Goal: Check status: Check status

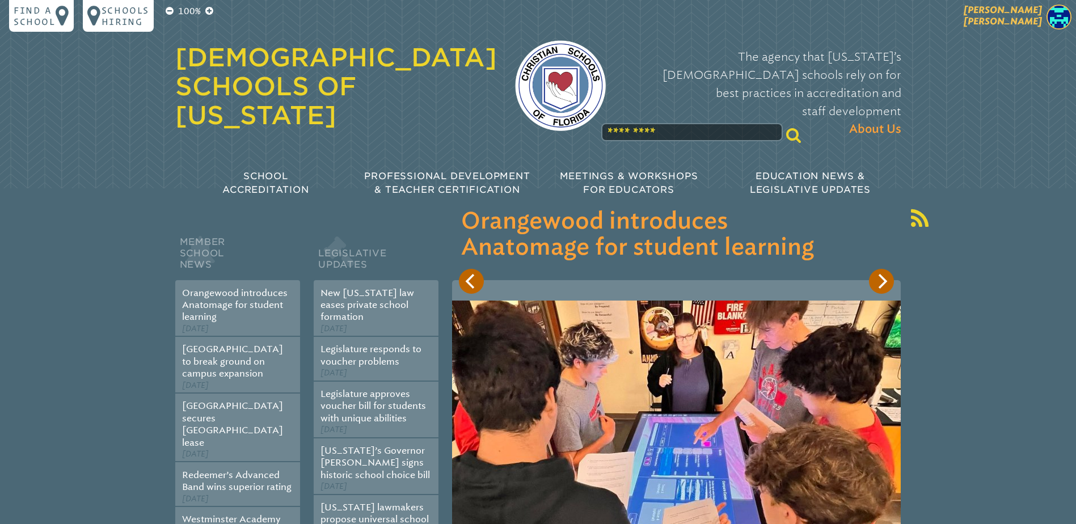
click at [1025, 14] on span "[PERSON_NAME]" at bounding box center [1003, 16] width 78 height 22
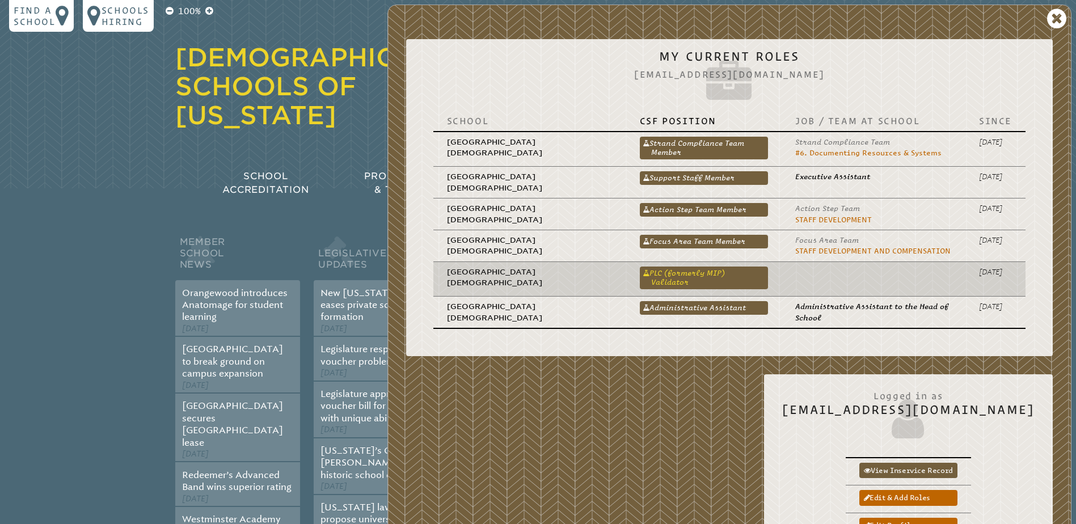
click at [695, 267] on link "PLC (formerly MIP) Validator" at bounding box center [704, 278] width 128 height 23
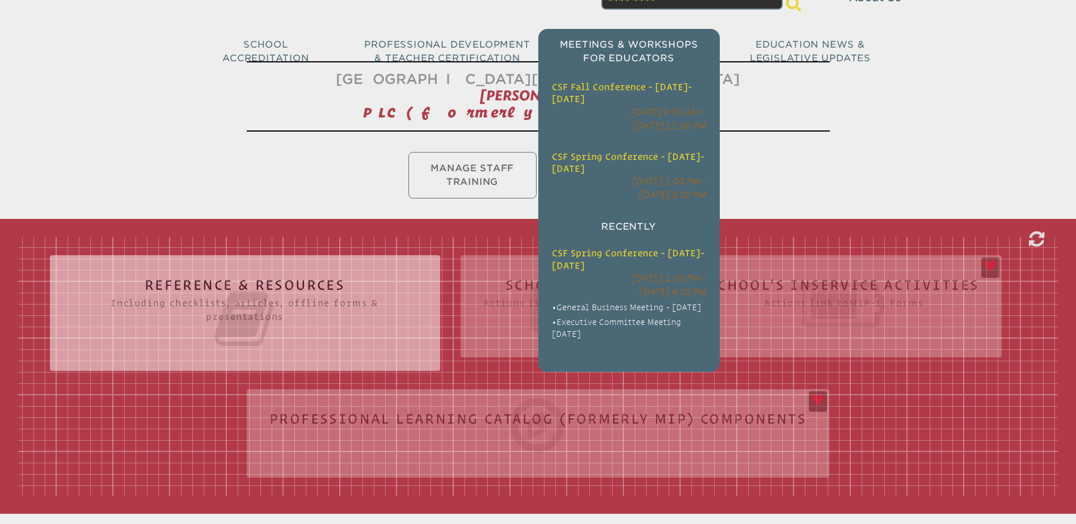
scroll to position [227, 0]
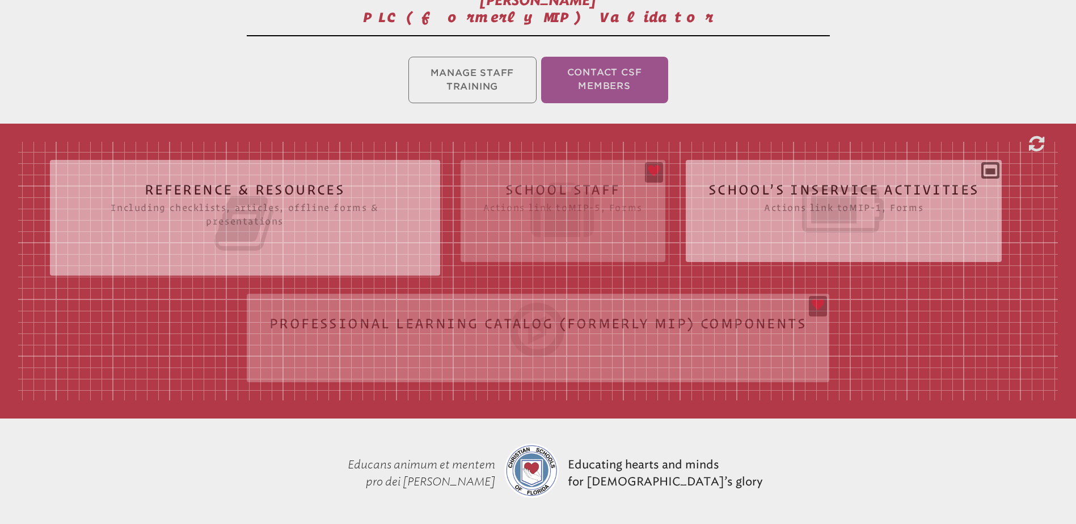
click at [584, 189] on div "Reference & Resources Including checklists, articles, offline forms & presentat…" at bounding box center [538, 271] width 1040 height 259
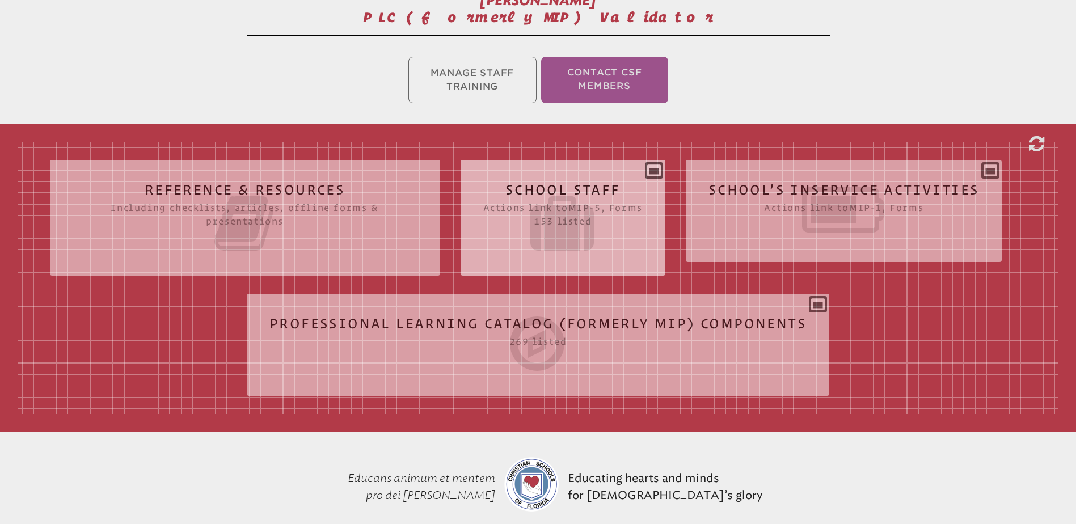
click at [588, 184] on h2 "School Staff Actions link to mip-5 , Forms 153 listed" at bounding box center [562, 219] width 159 height 73
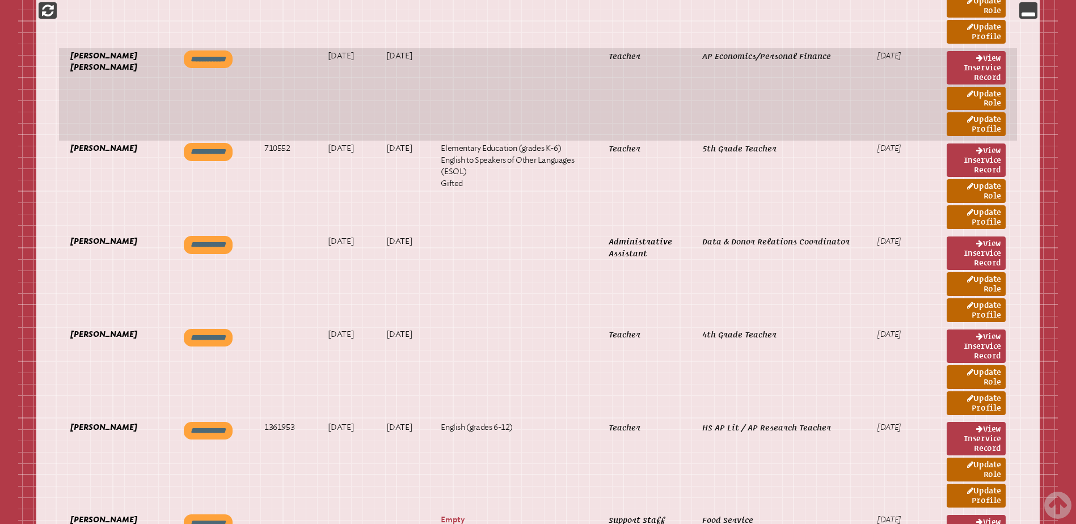
scroll to position [1985, 0]
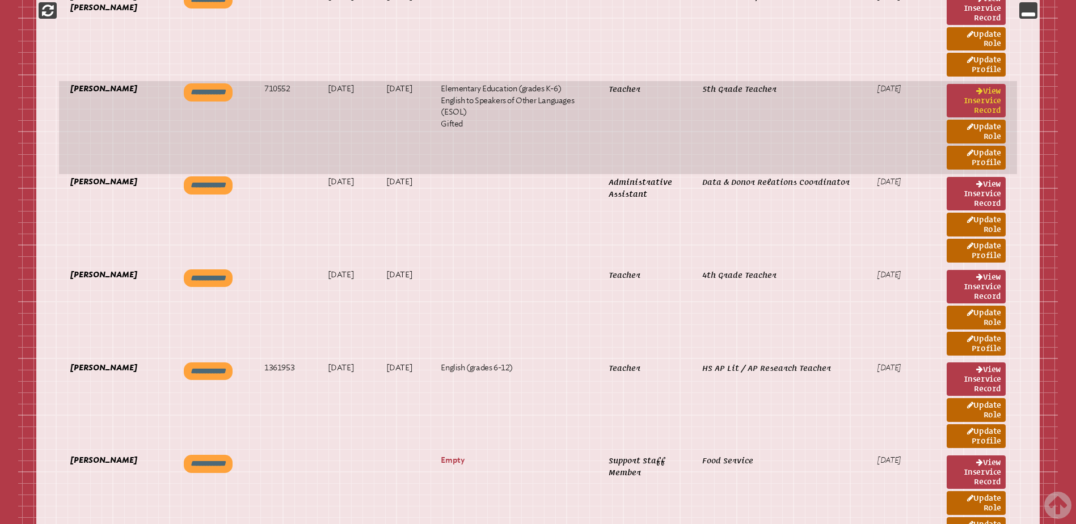
click at [985, 99] on link "View inservice record" at bounding box center [976, 100] width 59 height 33
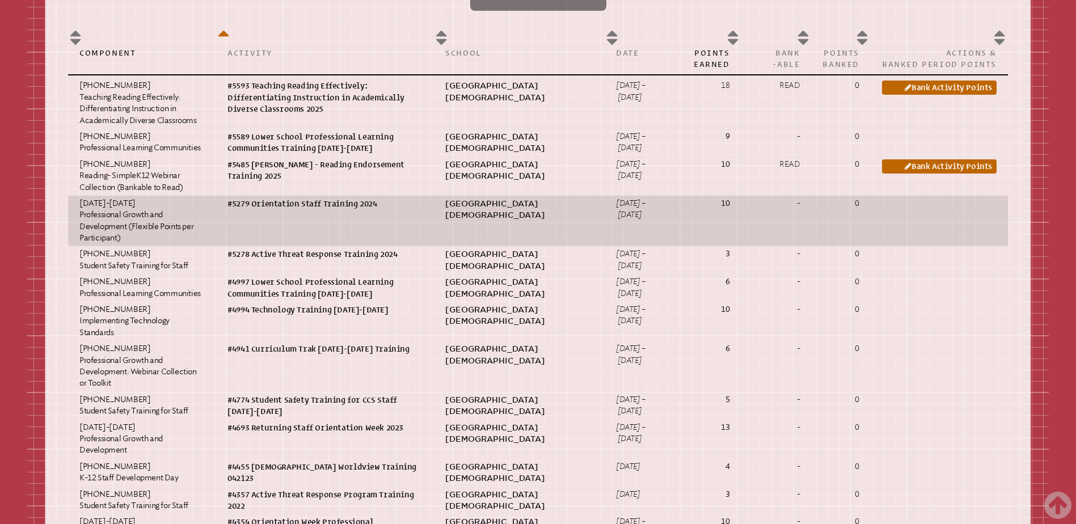
scroll to position [737, 0]
